Goal: Information Seeking & Learning: Learn about a topic

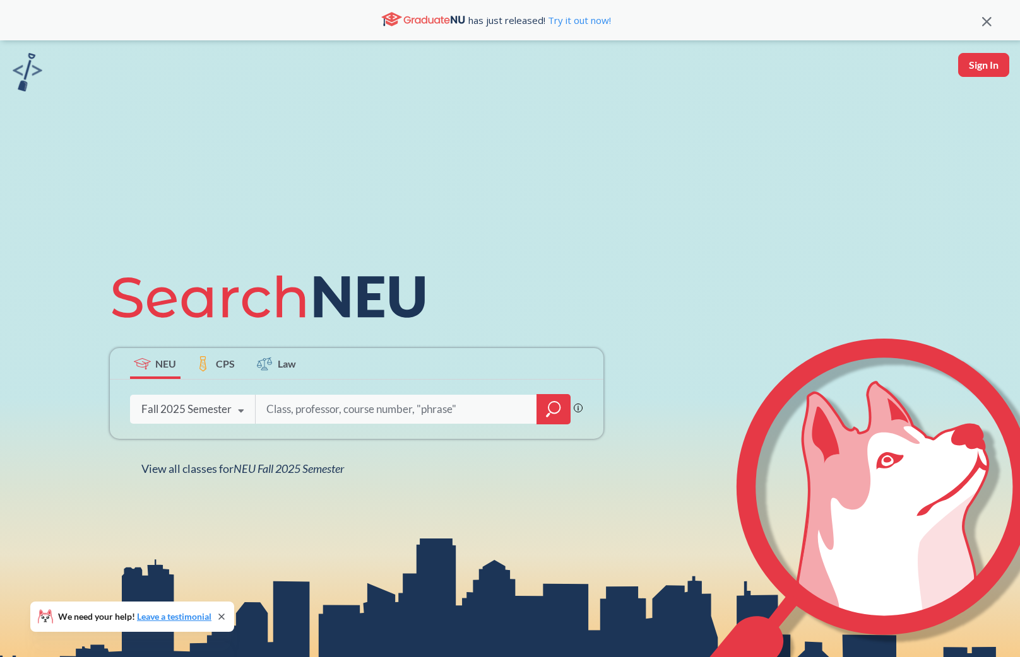
click at [559, 415] on icon "magnifying glass" at bounding box center [553, 410] width 15 height 18
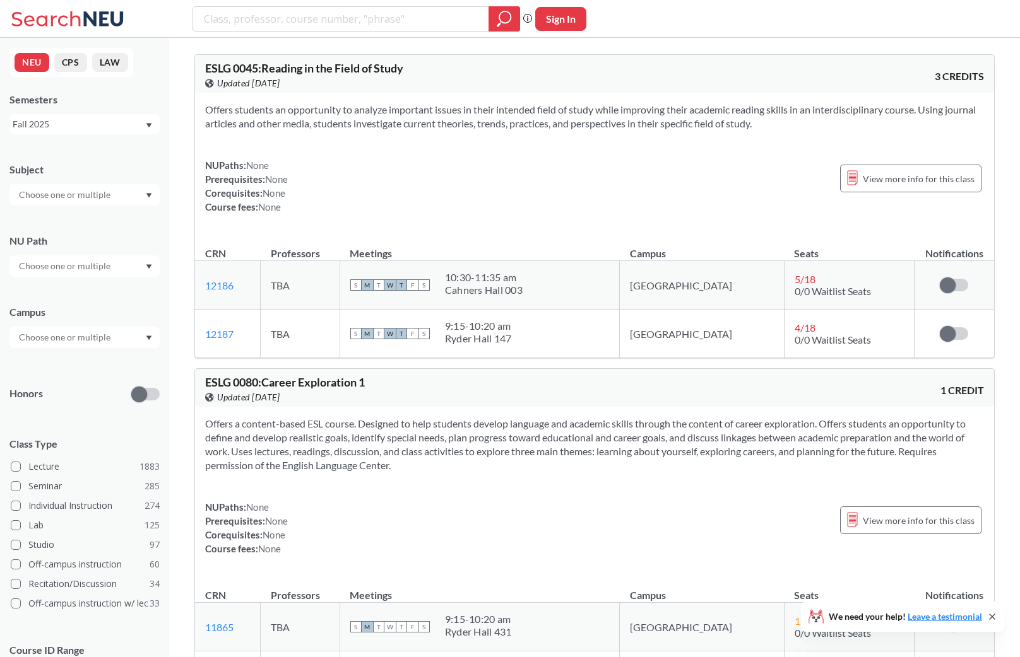
click at [54, 197] on input "text" at bounding box center [66, 194] width 106 height 15
type input "ie"
click at [57, 217] on div "IE ( 46 )" at bounding box center [87, 217] width 143 height 14
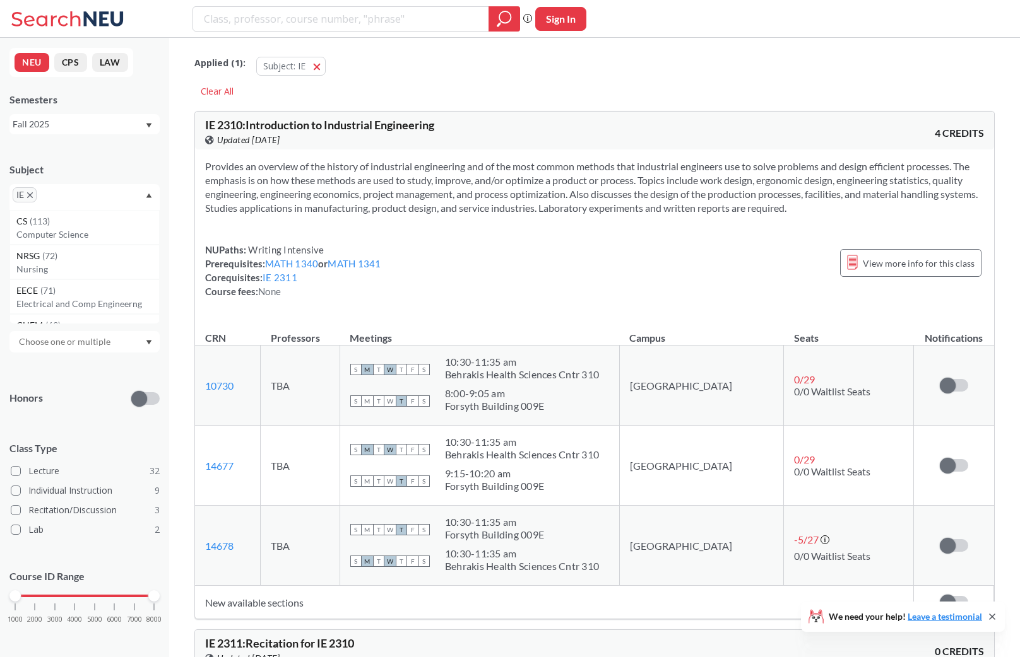
click at [75, 196] on input "text" at bounding box center [58, 199] width 37 height 15
type input "e"
type input "m"
type input "emg"
click at [71, 233] on p "Engineering Management" at bounding box center [87, 234] width 143 height 13
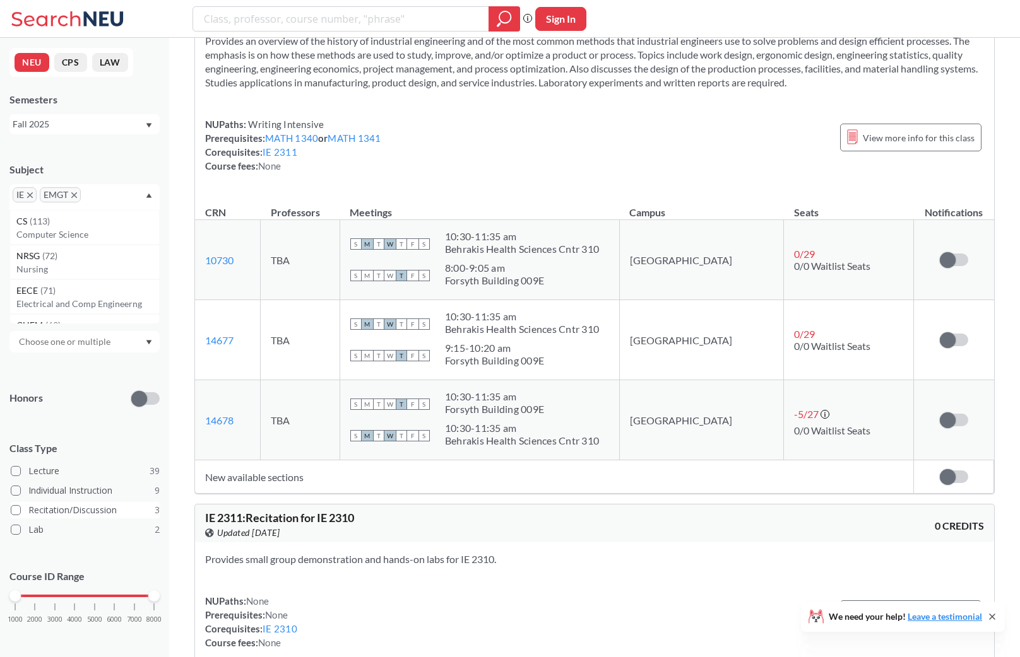
scroll to position [126, 0]
drag, startPoint x: 16, startPoint y: 597, endPoint x: 113, endPoint y: 589, distance: 96.8
click at [113, 589] on div "Course ID Range 1000 2000 3000 4000 5000 6000 7000 8000" at bounding box center [84, 602] width 150 height 91
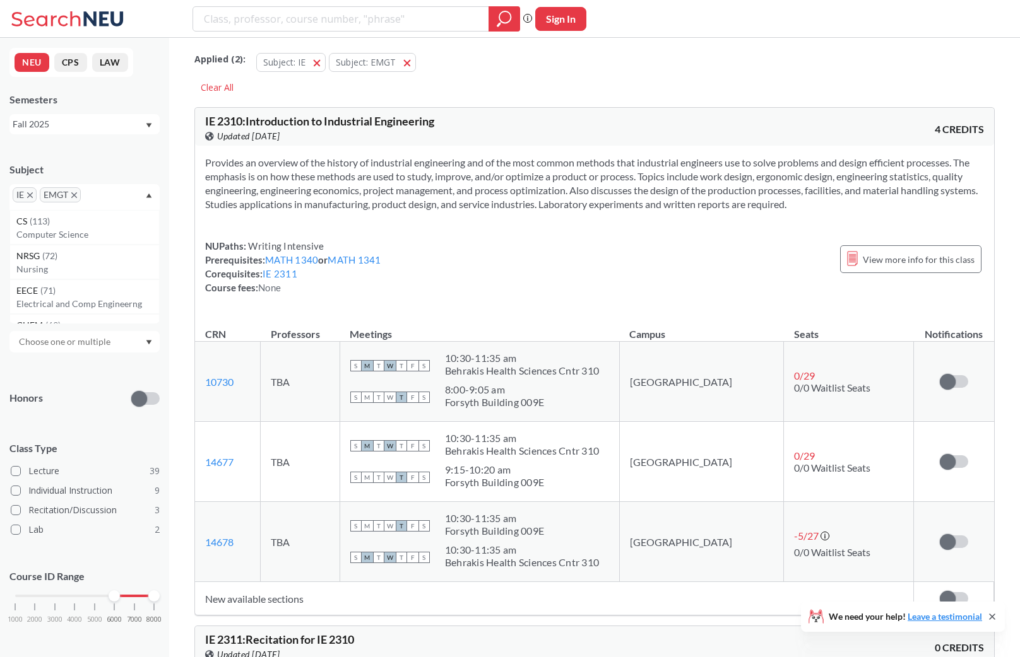
scroll to position [0, 0]
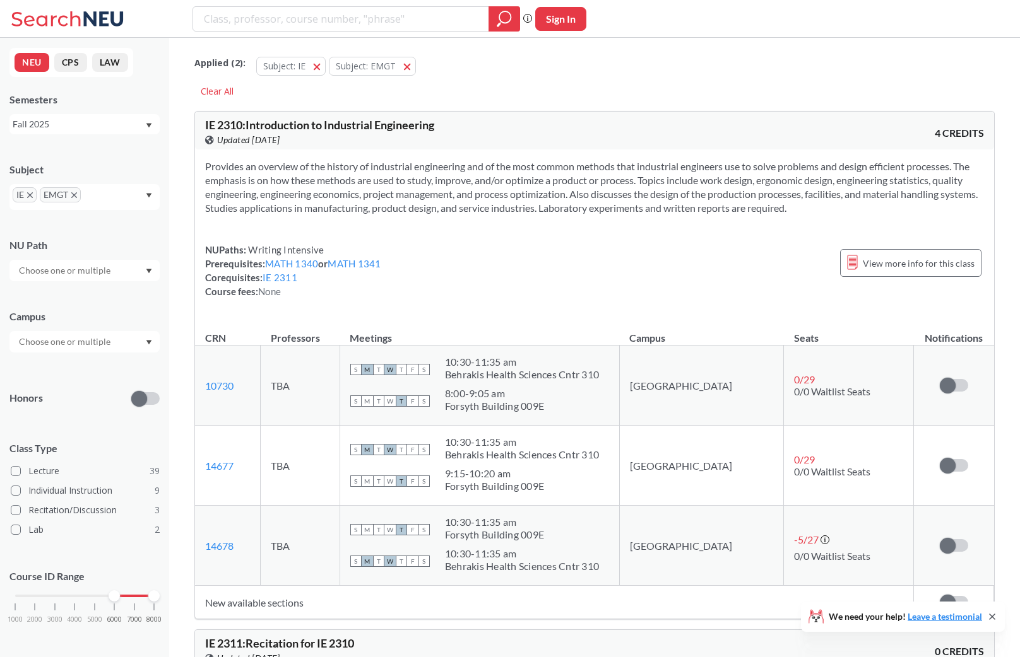
drag, startPoint x: 118, startPoint y: 601, endPoint x: 139, endPoint y: 601, distance: 21.5
click at [139, 601] on div "1000 2000 3000 4000 5000 6000 7000 8000" at bounding box center [84, 620] width 150 height 57
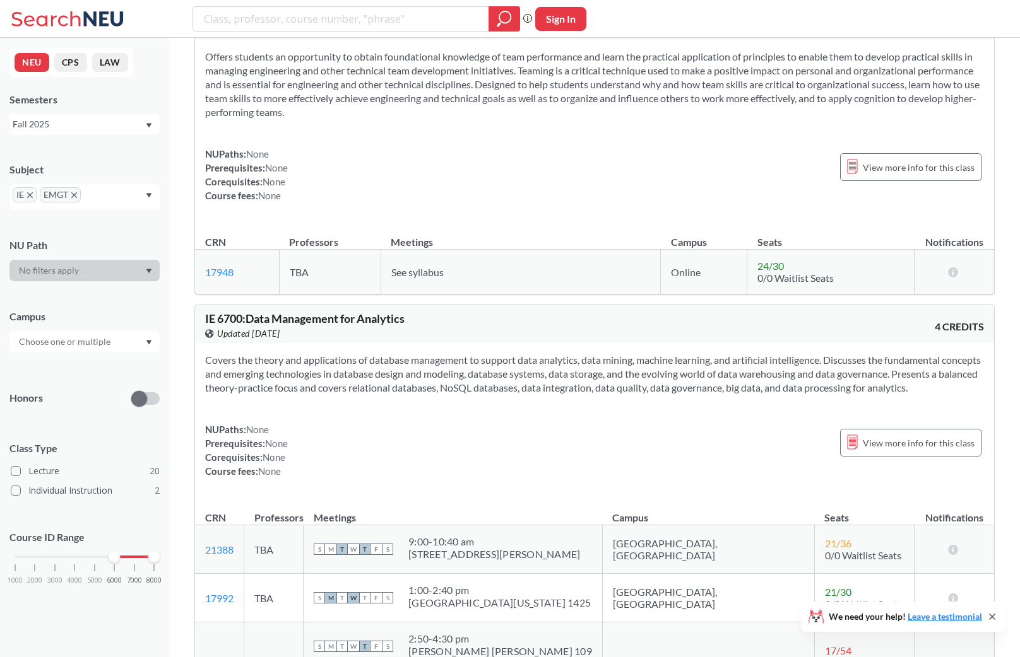
scroll to position [2713, 0]
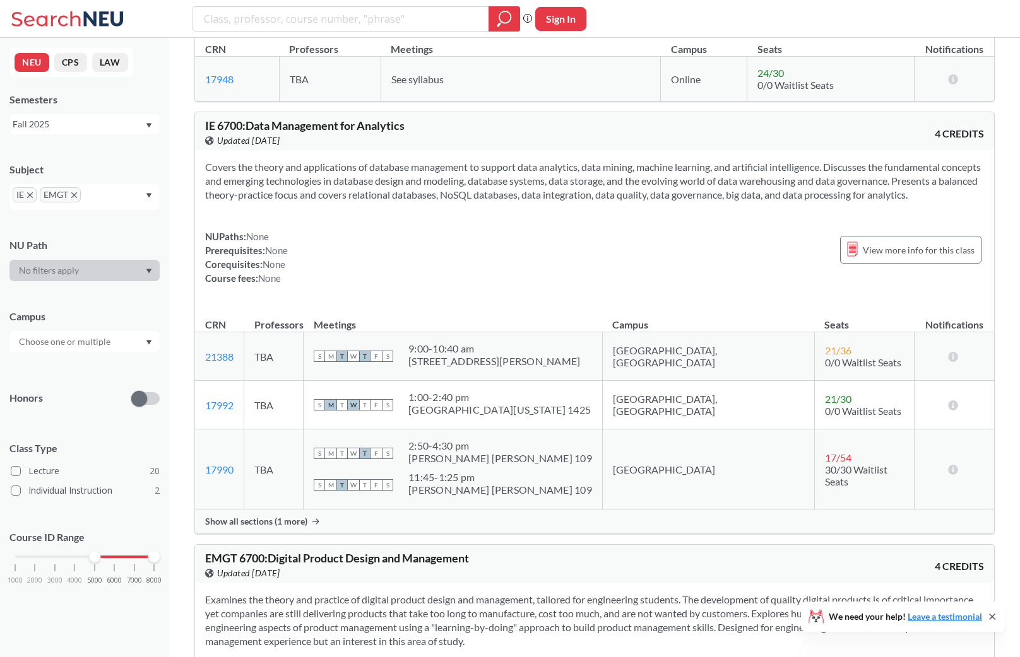
drag, startPoint x: 119, startPoint y: 559, endPoint x: 95, endPoint y: 562, distance: 24.8
click at [95, 562] on div at bounding box center [94, 556] width 11 height 11
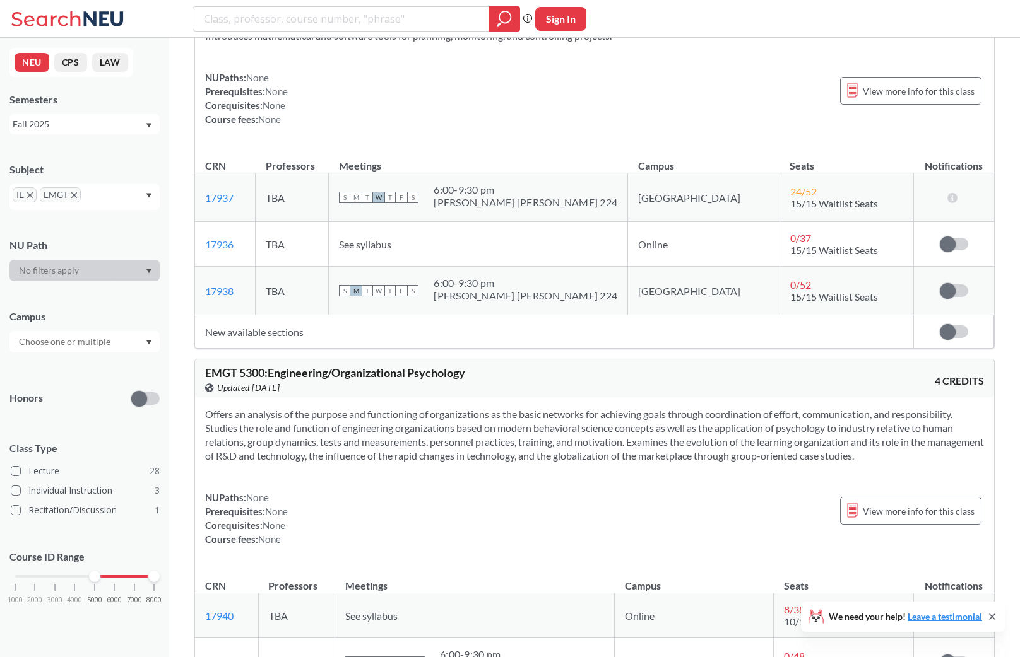
scroll to position [189, 0]
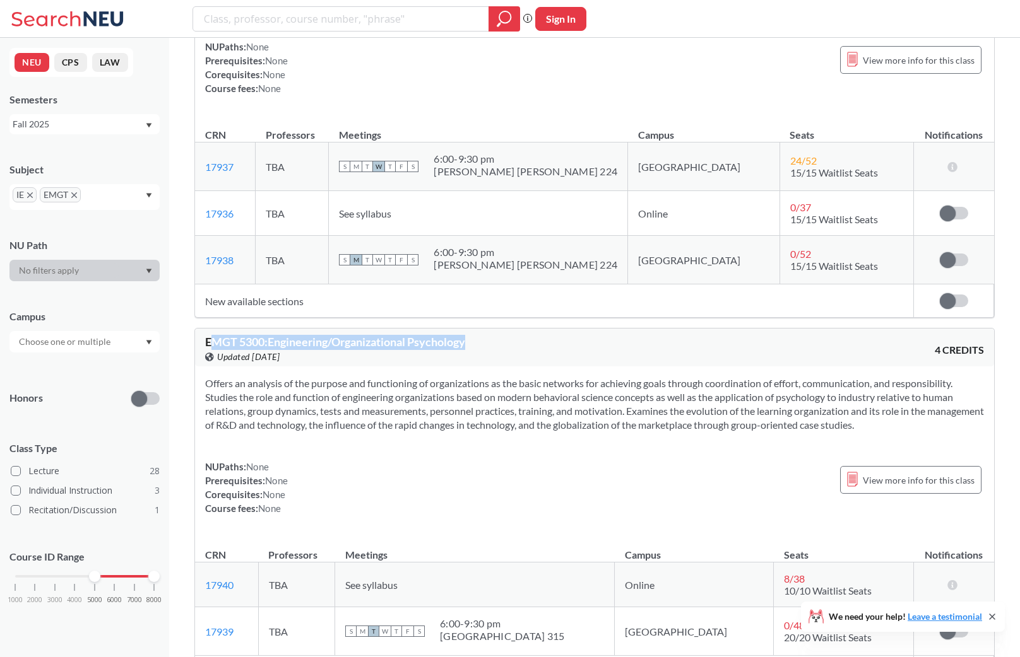
drag, startPoint x: 489, startPoint y: 346, endPoint x: 212, endPoint y: 349, distance: 277.0
click at [212, 349] on div "EMGT 5300 : Engineering/Organizational Psychology View this course on Banner. U…" at bounding box center [399, 350] width 389 height 28
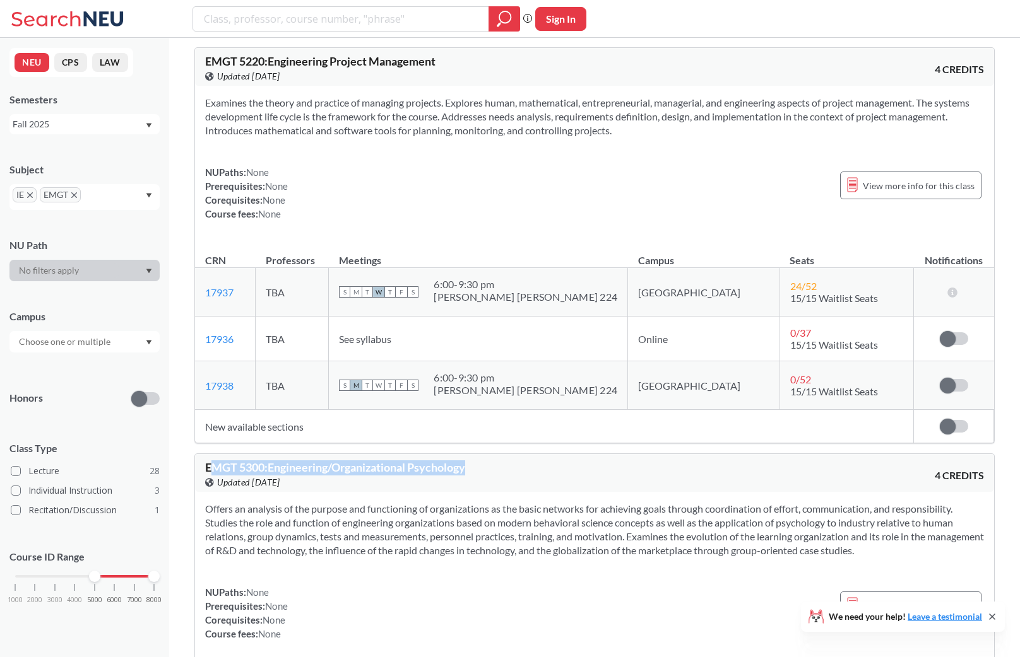
scroll to position [0, 0]
